Goal: Check status

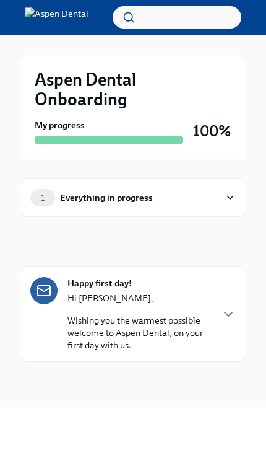
click at [237, 199] on div "1 Everything in progress" at bounding box center [133, 197] width 227 height 38
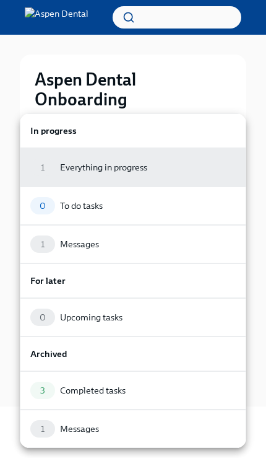
click at [136, 430] on div "1 Messages" at bounding box center [133, 428] width 206 height 17
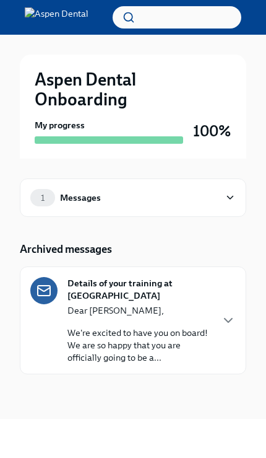
click at [227, 319] on icon "button" at bounding box center [228, 320] width 15 height 15
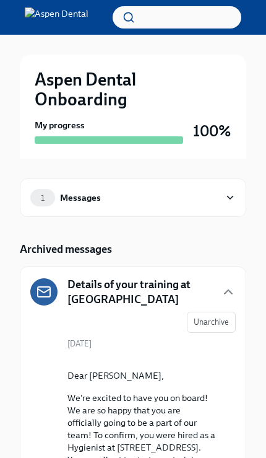
click at [228, 194] on icon at bounding box center [230, 197] width 11 height 12
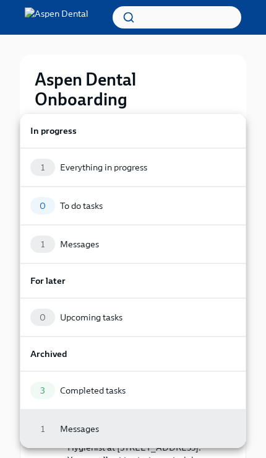
click at [185, 167] on div "1 Everything in progress" at bounding box center [133, 167] width 206 height 17
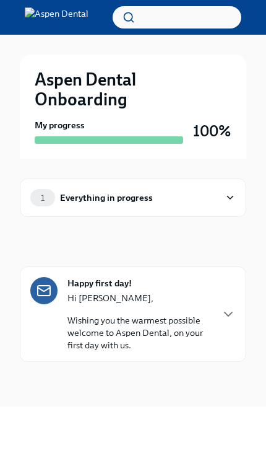
click at [222, 193] on div "1 Everything in progress" at bounding box center [133, 197] width 206 height 17
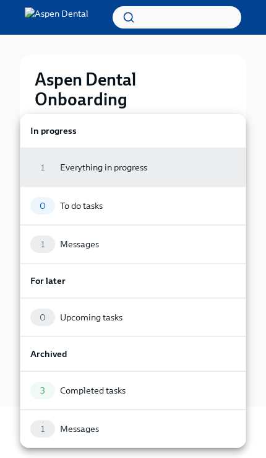
click at [217, 69] on div at bounding box center [133, 229] width 266 height 458
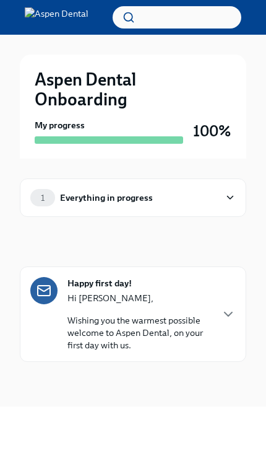
click at [223, 193] on div "1 Everything in progress" at bounding box center [133, 197] width 206 height 17
